Goal: Find specific page/section: Find specific page/section

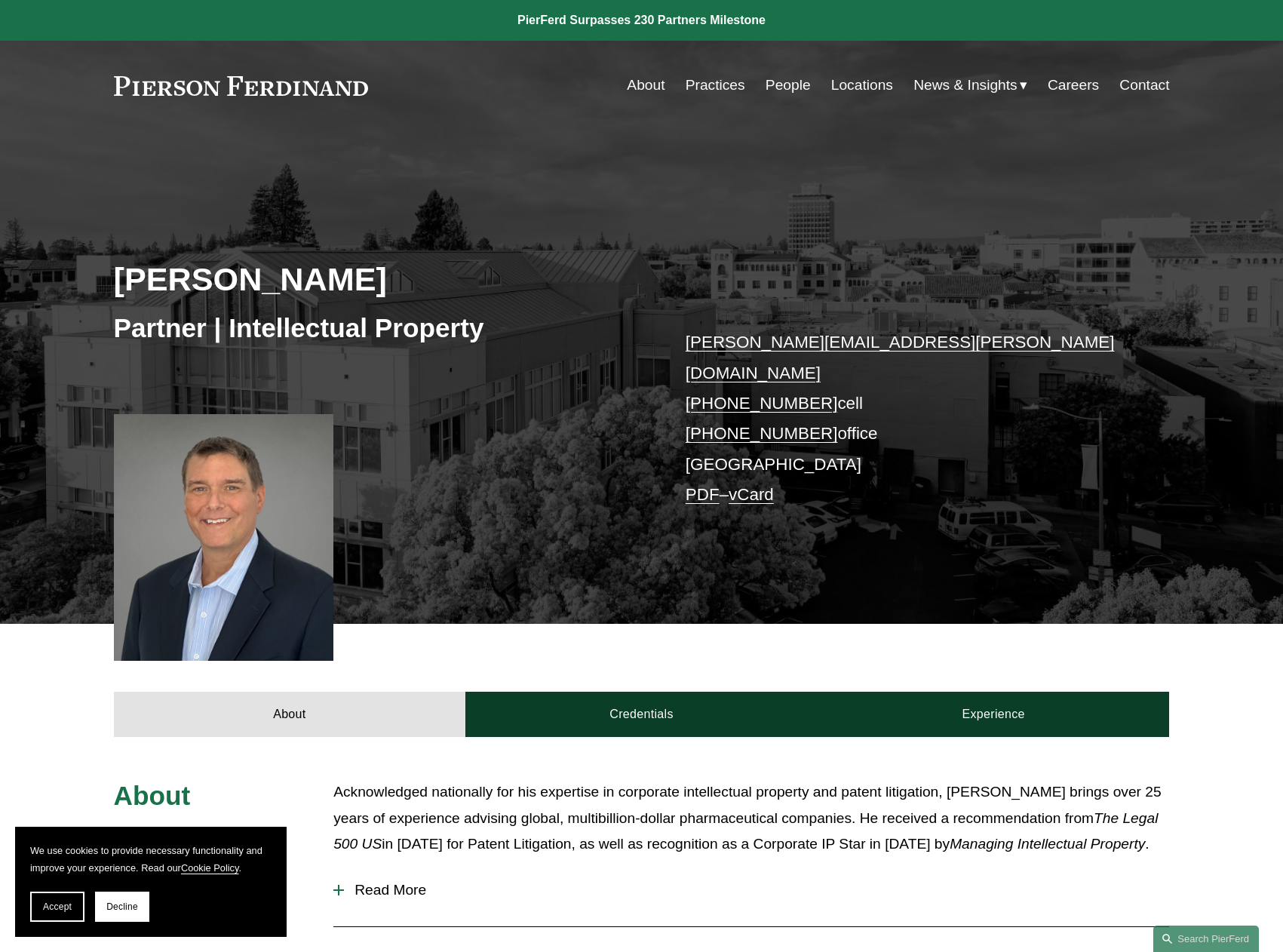
click at [779, 88] on link "People" at bounding box center [788, 85] width 45 height 29
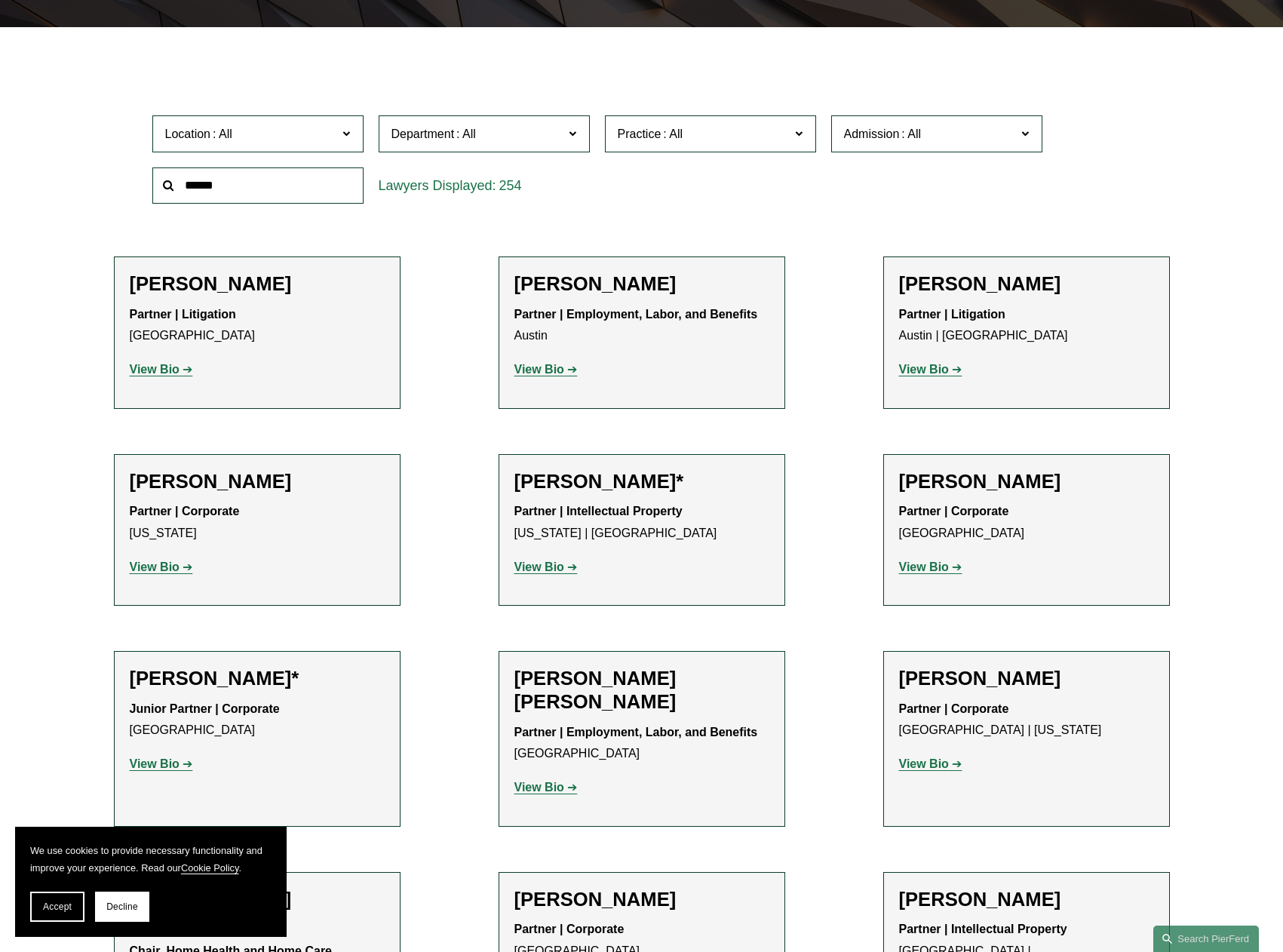
scroll to position [453, 0]
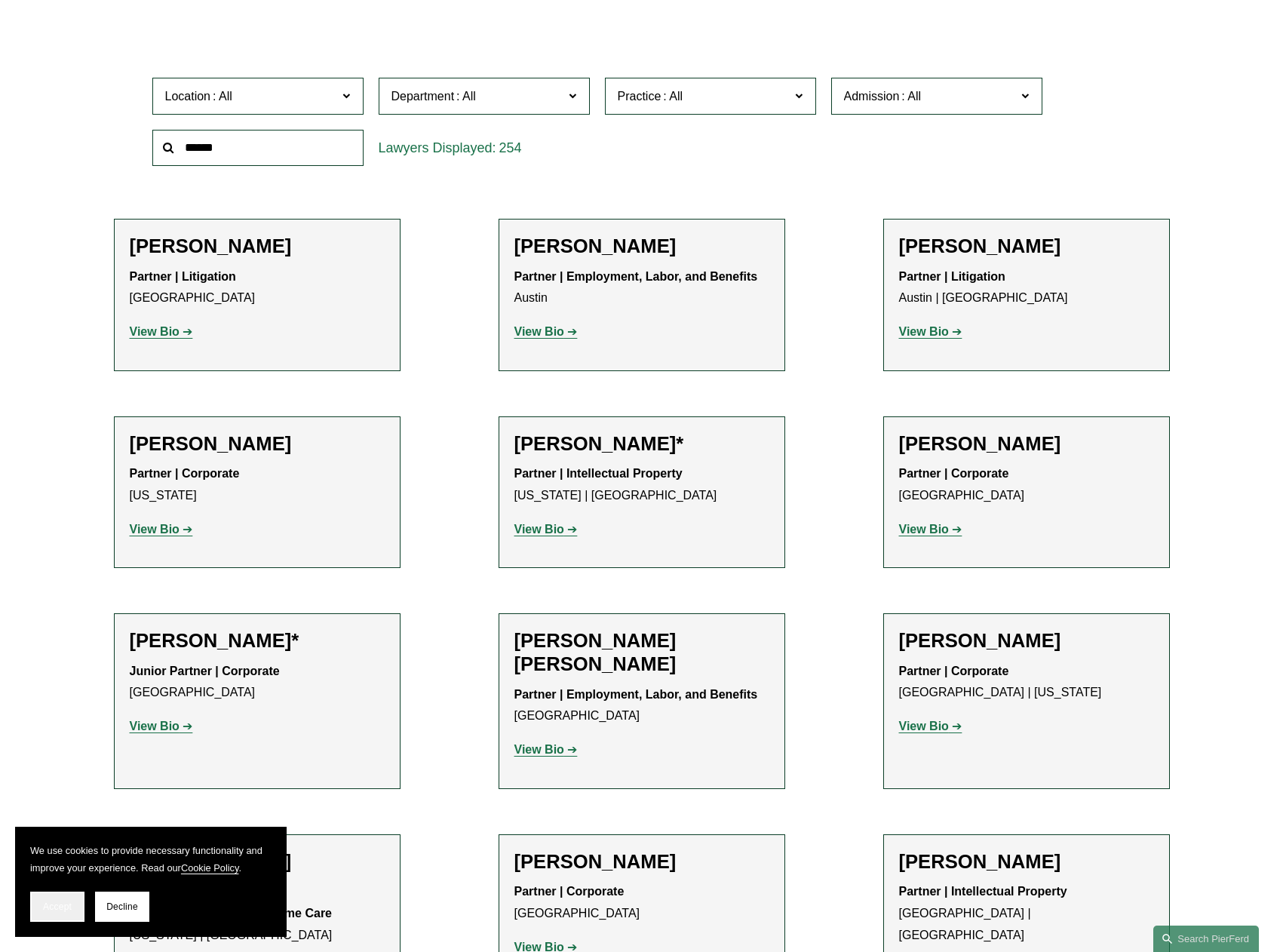
click at [66, 909] on span "Accept" at bounding box center [57, 906] width 29 height 10
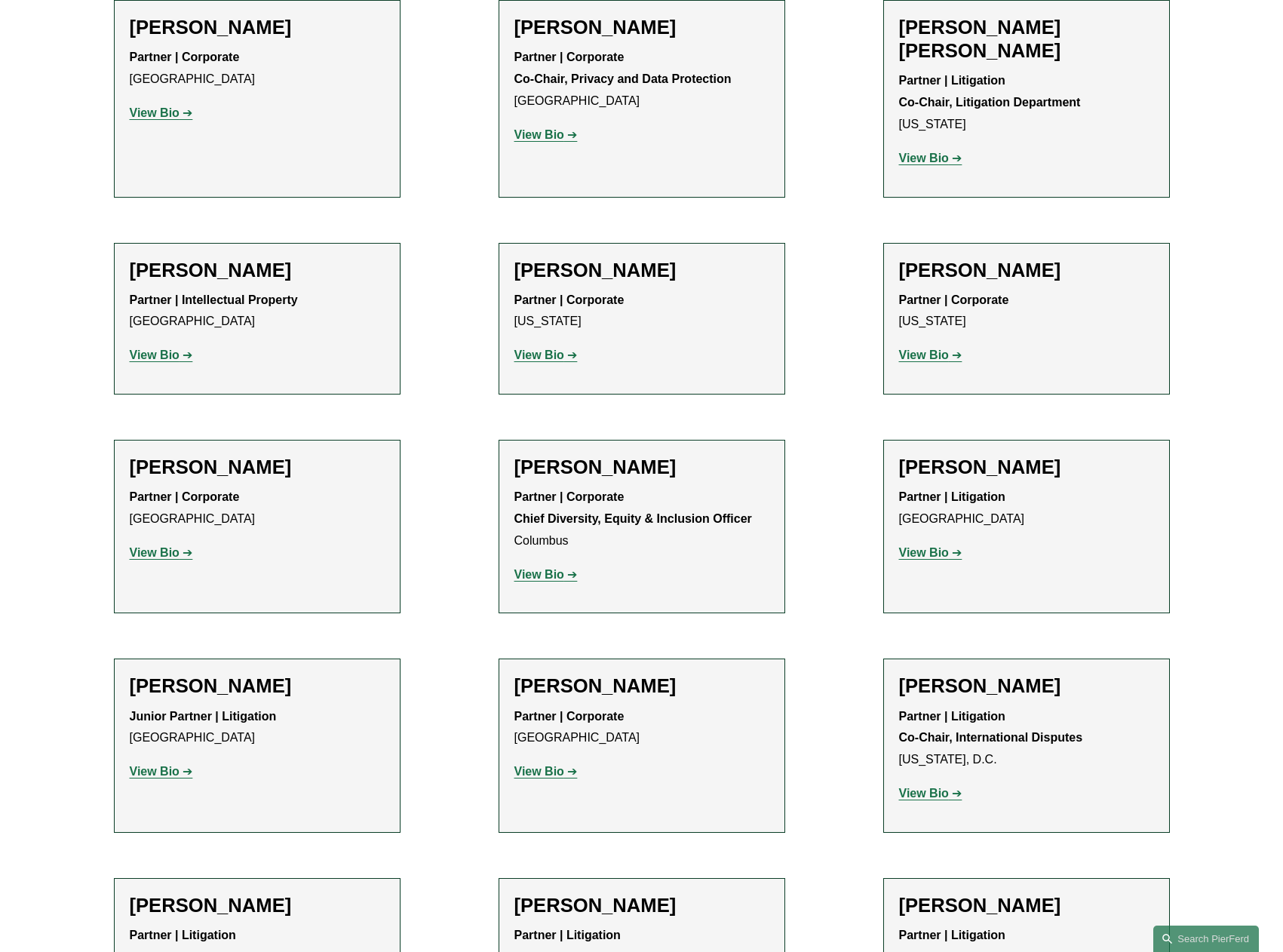
scroll to position [1960, 0]
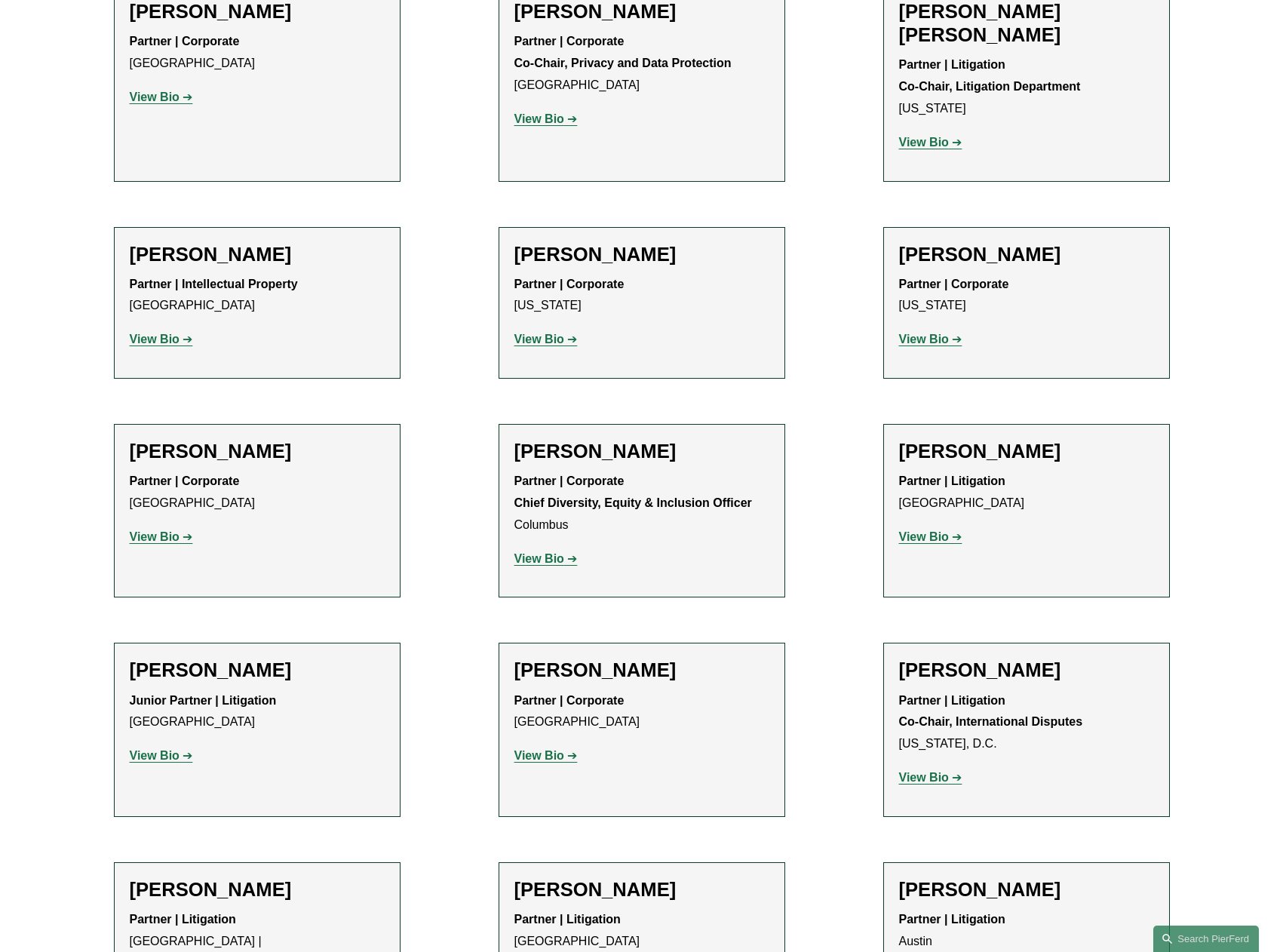
click at [171, 530] on strong "View Bio" at bounding box center [155, 536] width 50 height 13
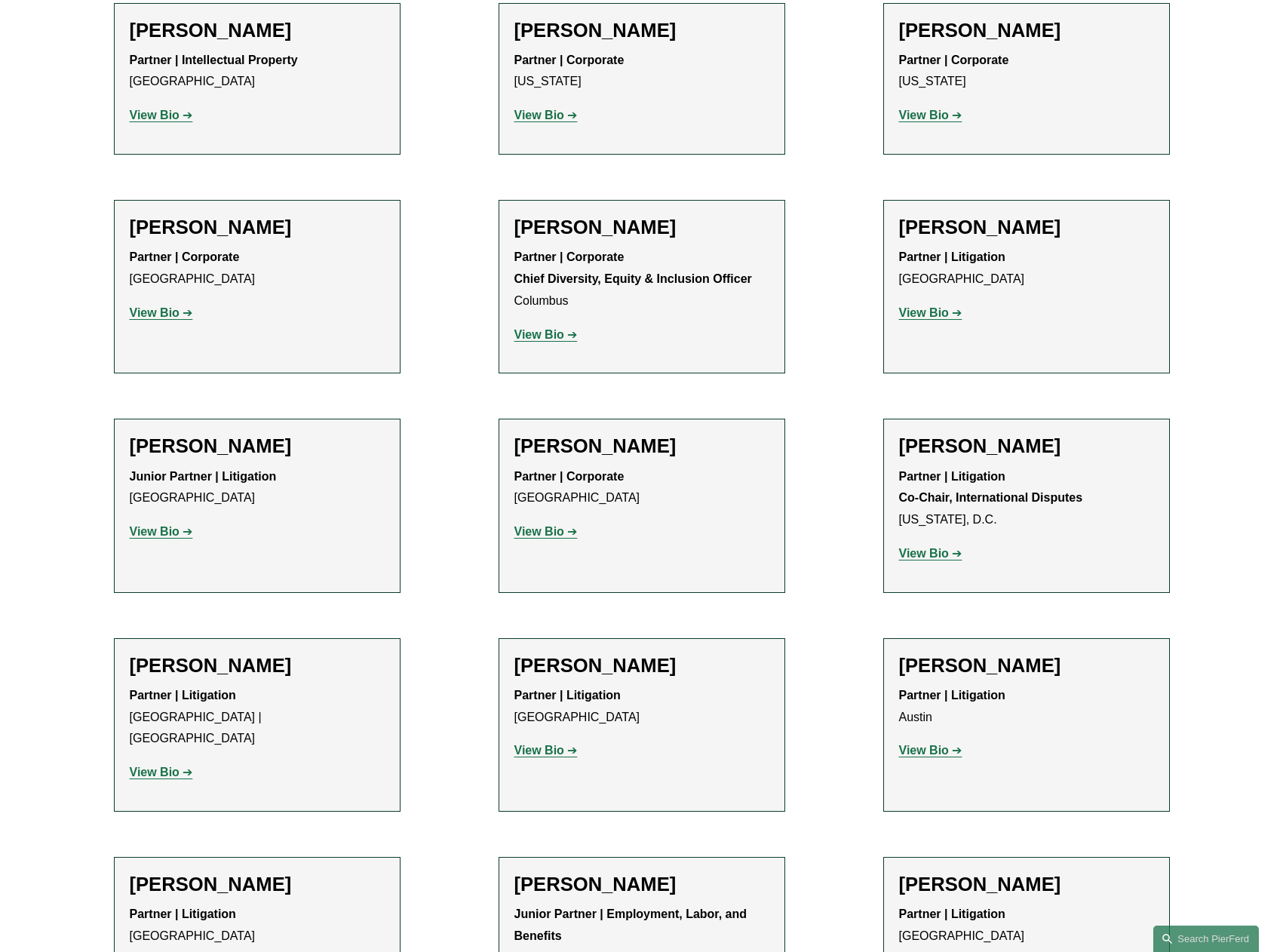
scroll to position [2199, 0]
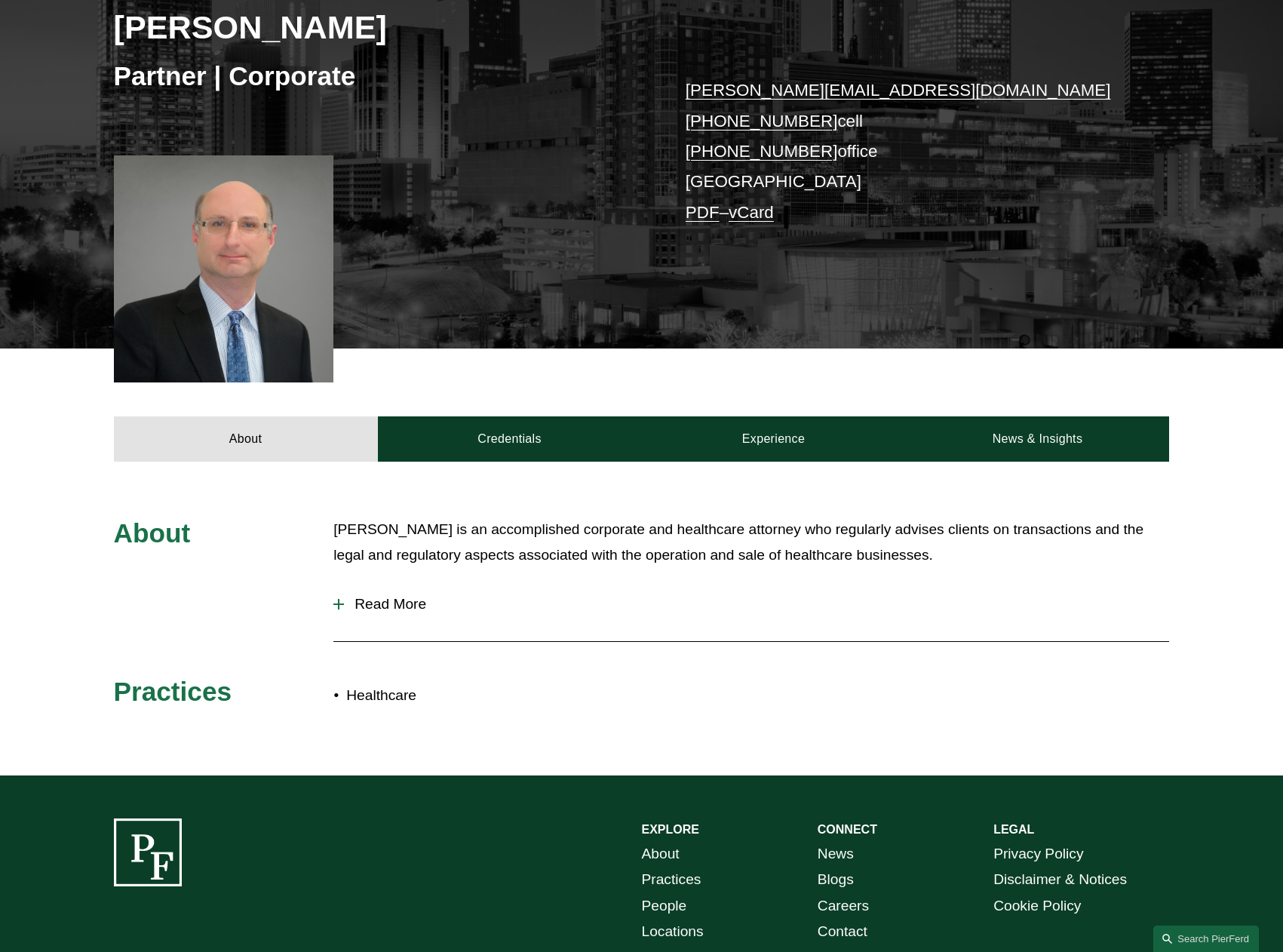
scroll to position [302, 0]
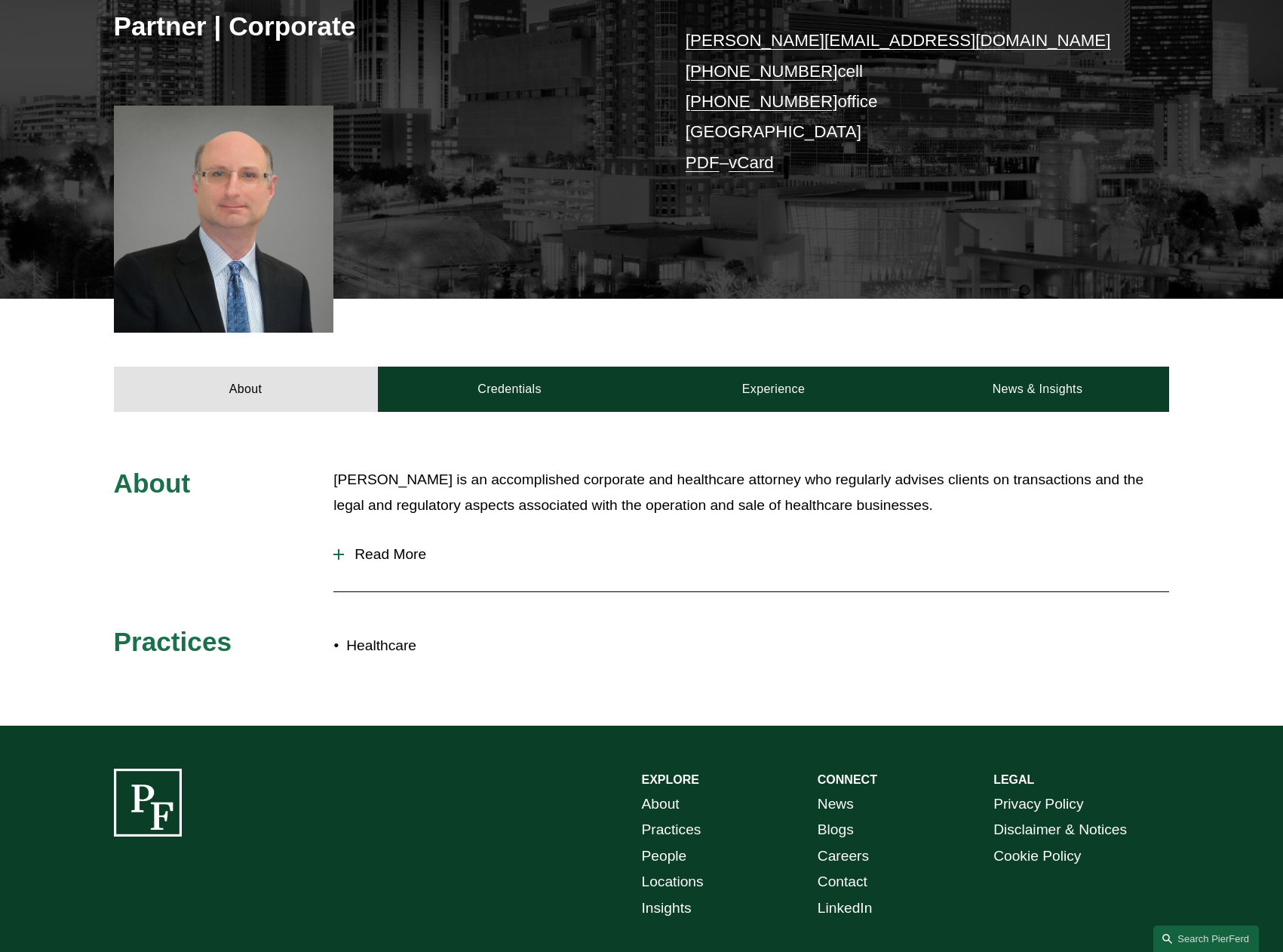
click at [337, 558] on div at bounding box center [338, 554] width 10 height 10
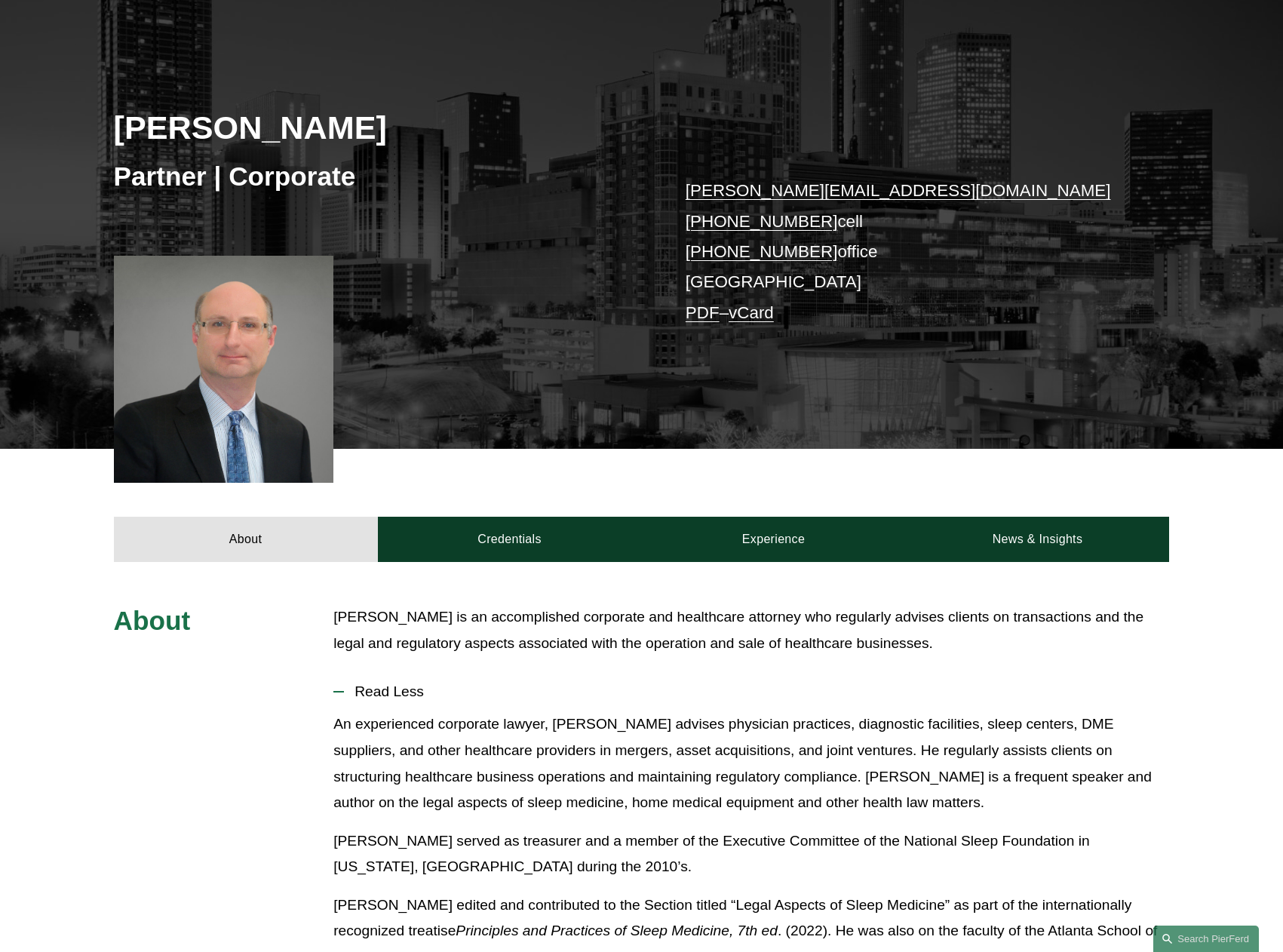
scroll to position [151, 0]
